Goal: Information Seeking & Learning: Learn about a topic

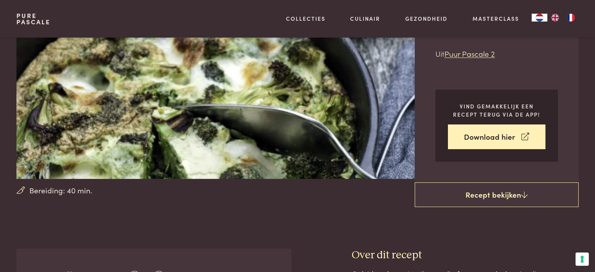
scroll to position [110, 0]
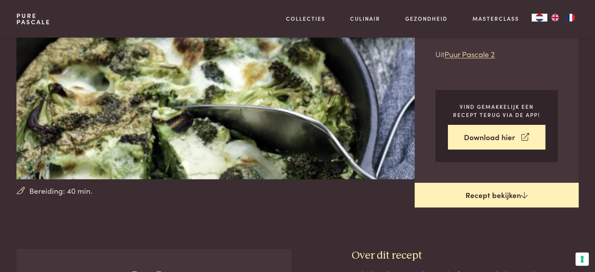
click at [492, 191] on link "Recept bekijken" at bounding box center [497, 195] width 164 height 25
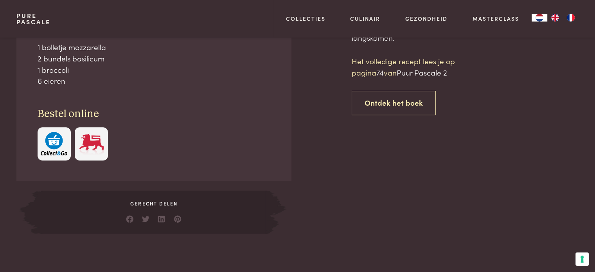
scroll to position [358, 0]
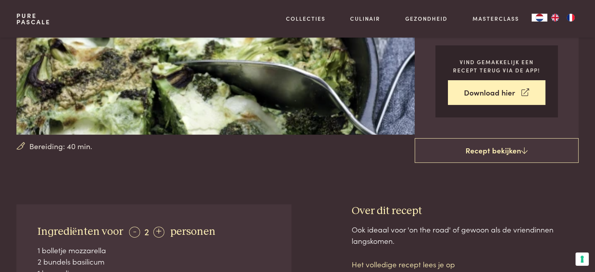
scroll to position [138, 0]
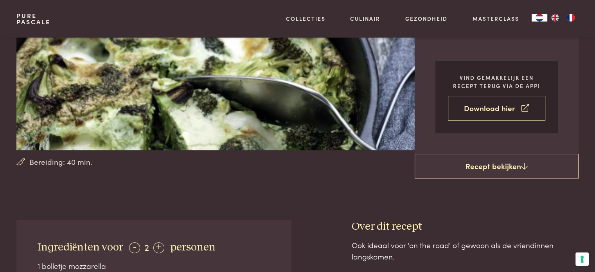
click at [489, 108] on link "Download hier" at bounding box center [496, 108] width 97 height 25
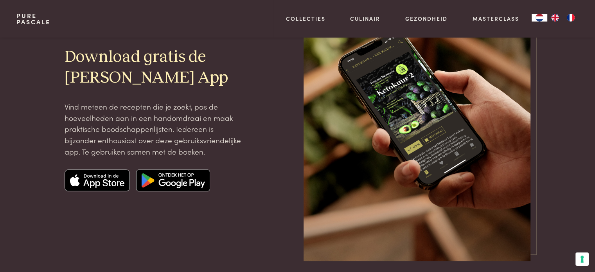
scroll to position [141, 0]
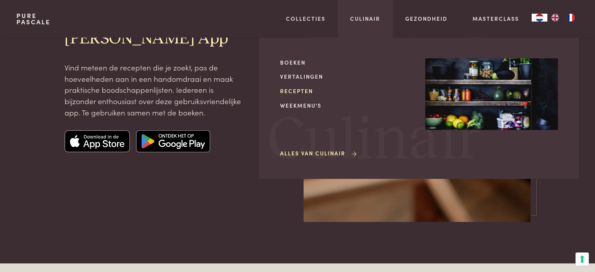
click at [293, 90] on link "Recepten" at bounding box center [346, 91] width 133 height 8
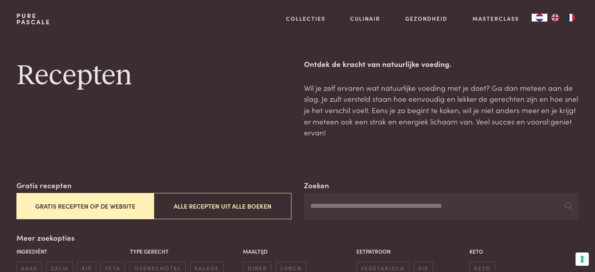
click at [99, 206] on button "Gratis recepten op de website" at bounding box center [84, 206] width 137 height 26
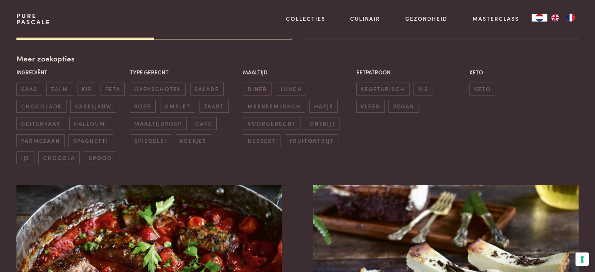
scroll to position [180, 0]
click at [175, 37] on div "Pure Pascale Collecties Kitchenware Tableware Bathroom Interior Inspiratie Alle…" at bounding box center [297, 19] width 562 height 38
click at [163, 87] on span "ovenschotel" at bounding box center [158, 88] width 56 height 13
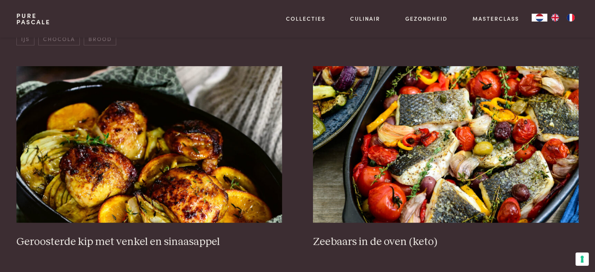
scroll to position [367, 0]
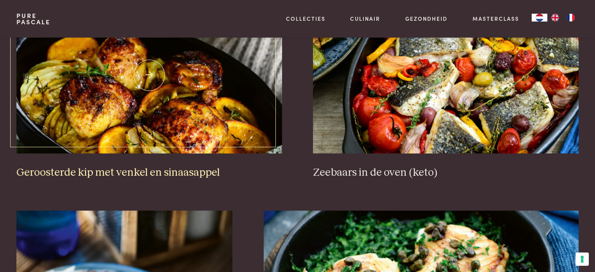
click at [154, 123] on img at bounding box center [148, 75] width 265 height 156
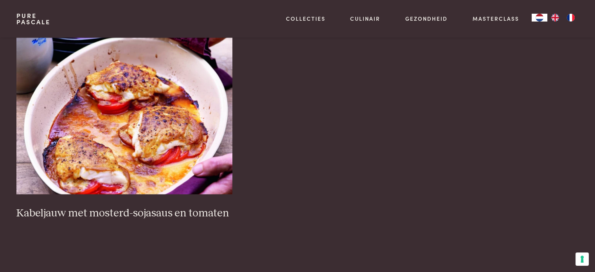
scroll to position [1197, 0]
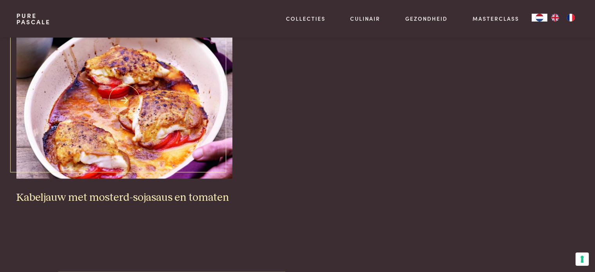
click at [125, 100] on img at bounding box center [124, 100] width 216 height 156
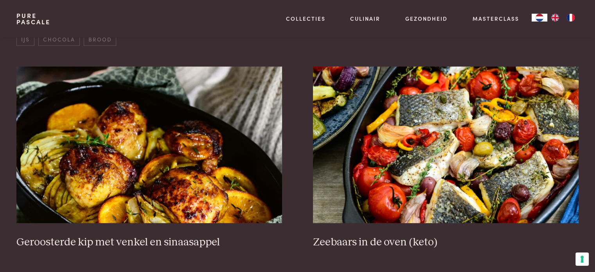
scroll to position [289, 0]
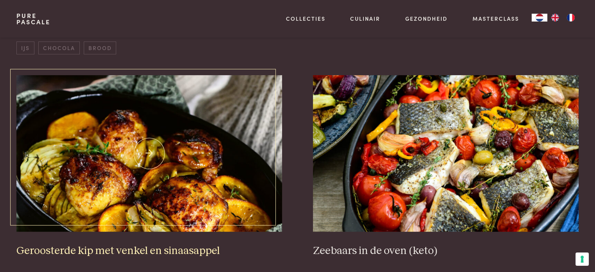
click at [151, 187] on img at bounding box center [148, 153] width 265 height 156
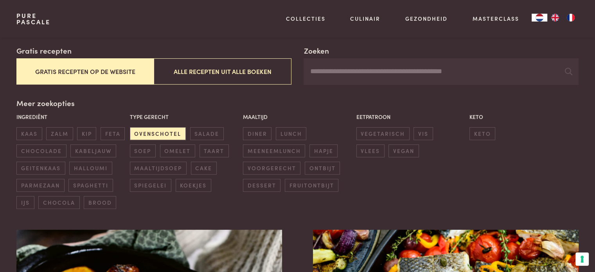
scroll to position [133, 0]
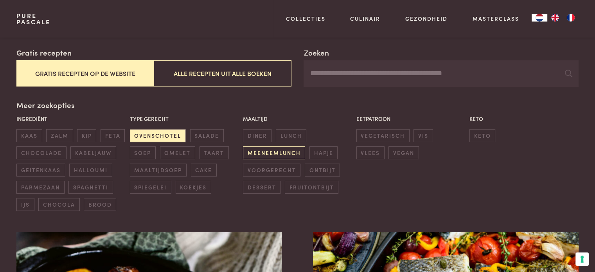
click at [268, 150] on span "meeneemlunch" at bounding box center [274, 152] width 62 height 13
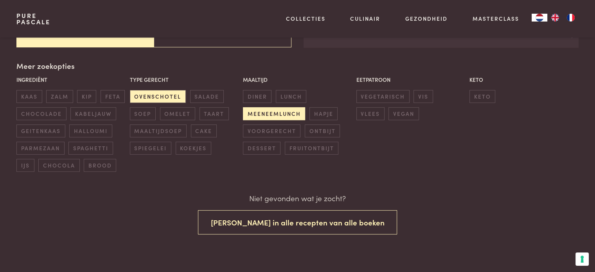
scroll to position [172, 0]
click at [275, 112] on span "meeneemlunch" at bounding box center [274, 113] width 62 height 13
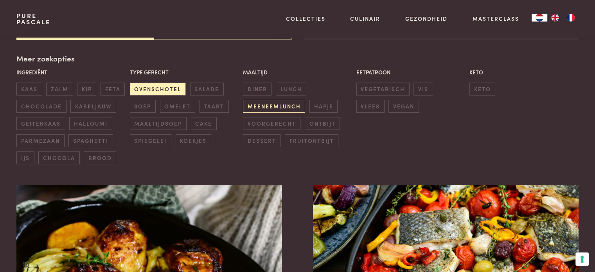
scroll to position [180, 0]
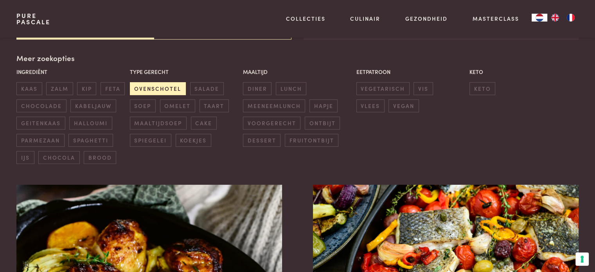
click at [156, 86] on span "ovenschotel" at bounding box center [158, 88] width 56 height 13
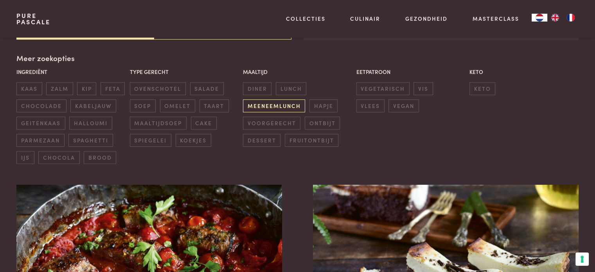
click at [293, 100] on span "meeneemlunch" at bounding box center [274, 105] width 62 height 13
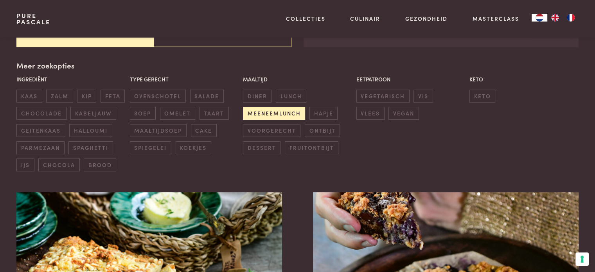
scroll to position [188, 0]
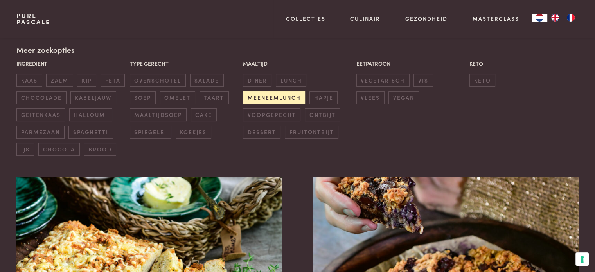
click at [287, 94] on span "meeneemlunch" at bounding box center [274, 97] width 62 height 13
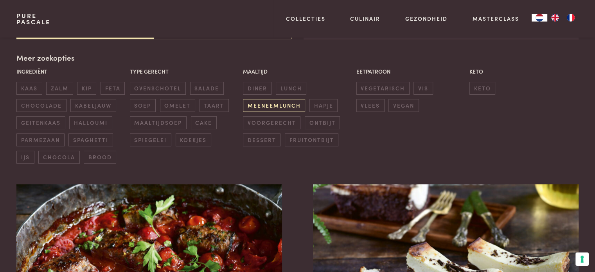
scroll to position [180, 0]
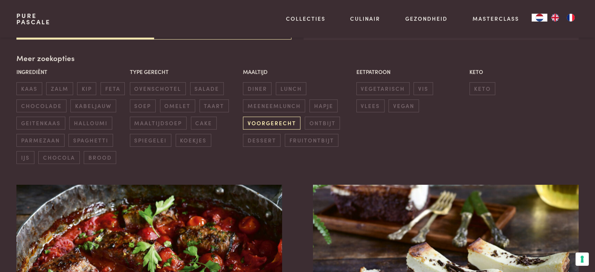
click at [270, 117] on span "voorgerecht" at bounding box center [272, 123] width 58 height 13
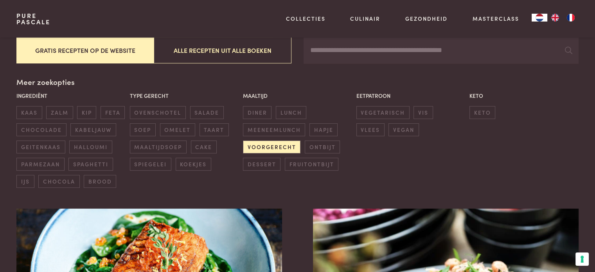
scroll to position [188, 0]
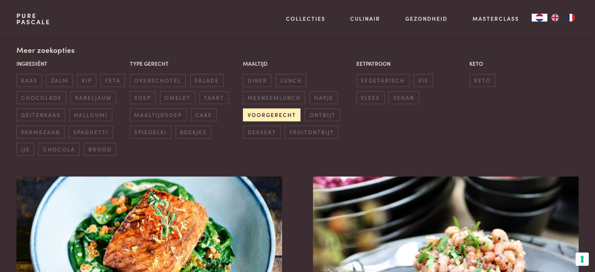
click at [255, 113] on span "voorgerecht" at bounding box center [272, 114] width 58 height 13
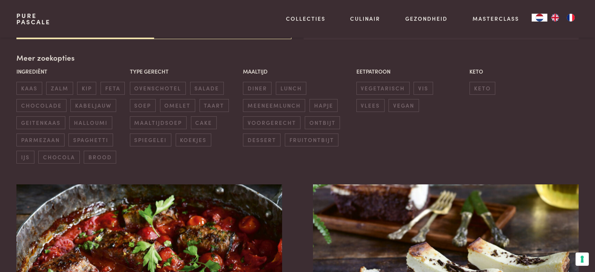
scroll to position [180, 0]
click at [211, 103] on span "taart" at bounding box center [214, 105] width 29 height 13
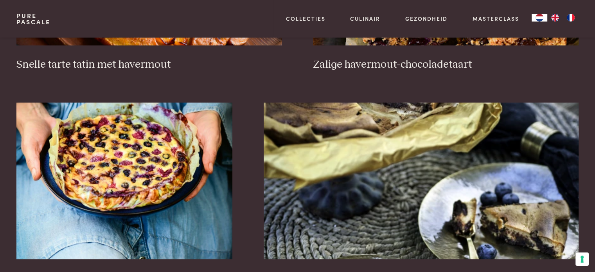
scroll to position [540, 0]
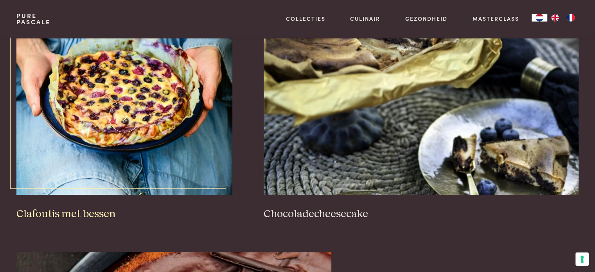
click at [98, 97] on img at bounding box center [124, 116] width 216 height 156
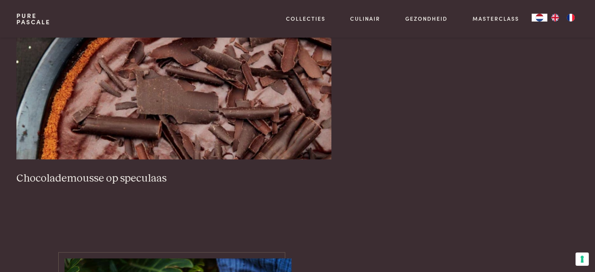
scroll to position [790, 0]
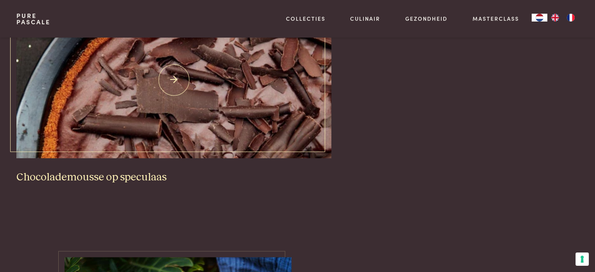
click at [163, 120] on img at bounding box center [173, 80] width 315 height 156
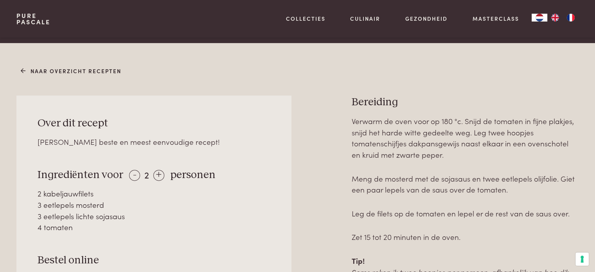
scroll to position [297, 0]
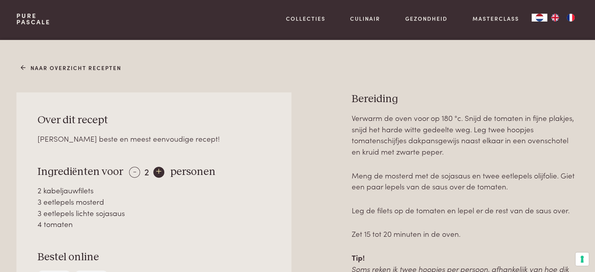
click at [156, 169] on div "+" at bounding box center [158, 172] width 11 height 11
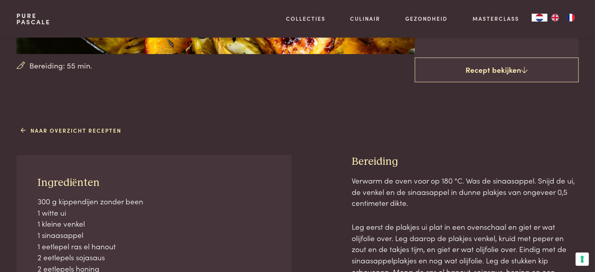
scroll to position [250, 0]
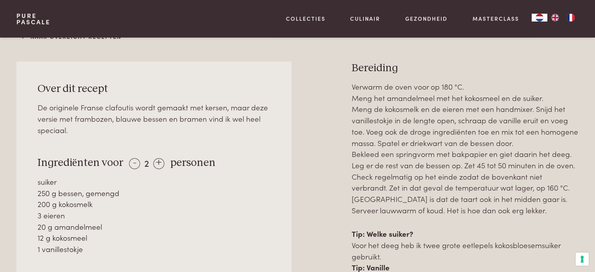
scroll to position [360, 0]
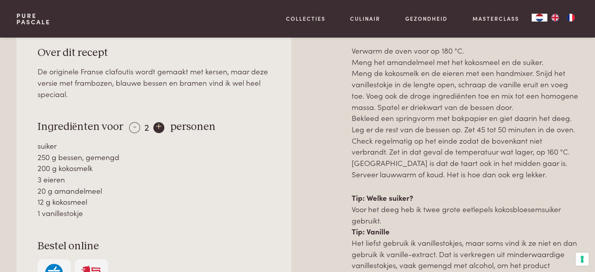
click at [158, 125] on div "+" at bounding box center [158, 127] width 11 height 11
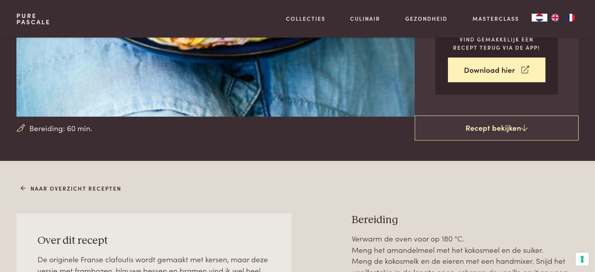
scroll to position [172, 0]
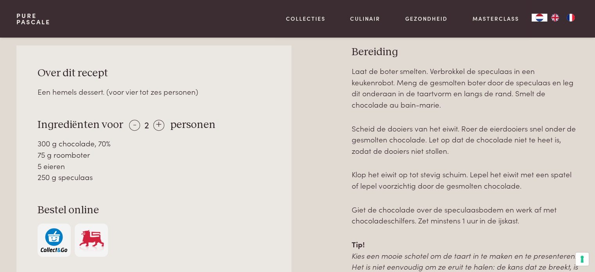
scroll to position [360, 0]
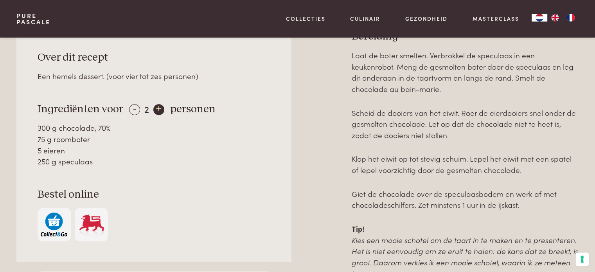
click at [158, 109] on div "+" at bounding box center [158, 109] width 11 height 11
click at [158, 109] on div "+" at bounding box center [159, 109] width 11 height 11
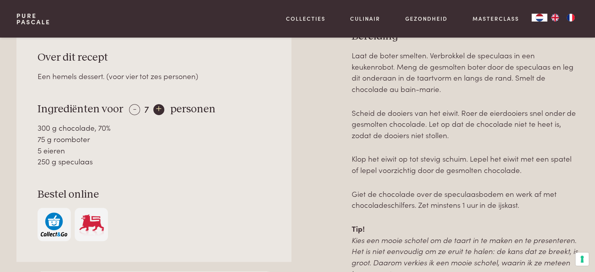
click at [158, 109] on div "+" at bounding box center [158, 109] width 11 height 11
click at [158, 109] on div "+" at bounding box center [159, 109] width 11 height 11
click at [127, 108] on div "- 9 + personen" at bounding box center [171, 110] width 92 height 14
click at [133, 106] on div "-" at bounding box center [134, 109] width 11 height 11
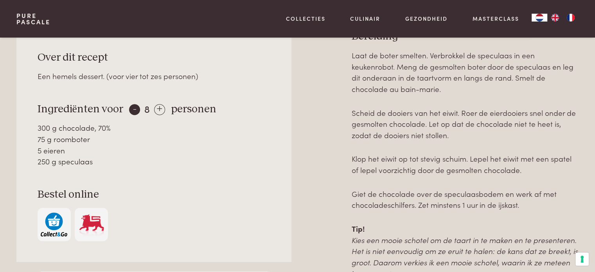
click at [133, 106] on div "-" at bounding box center [134, 109] width 11 height 11
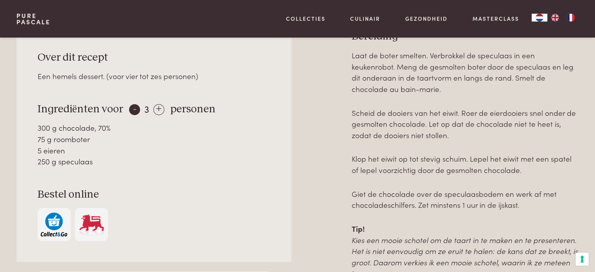
click at [133, 106] on div "-" at bounding box center [134, 109] width 11 height 11
click at [154, 106] on div "+" at bounding box center [157, 109] width 11 height 11
click at [154, 106] on div "+" at bounding box center [158, 109] width 11 height 11
